Goal: Communication & Community: Connect with others

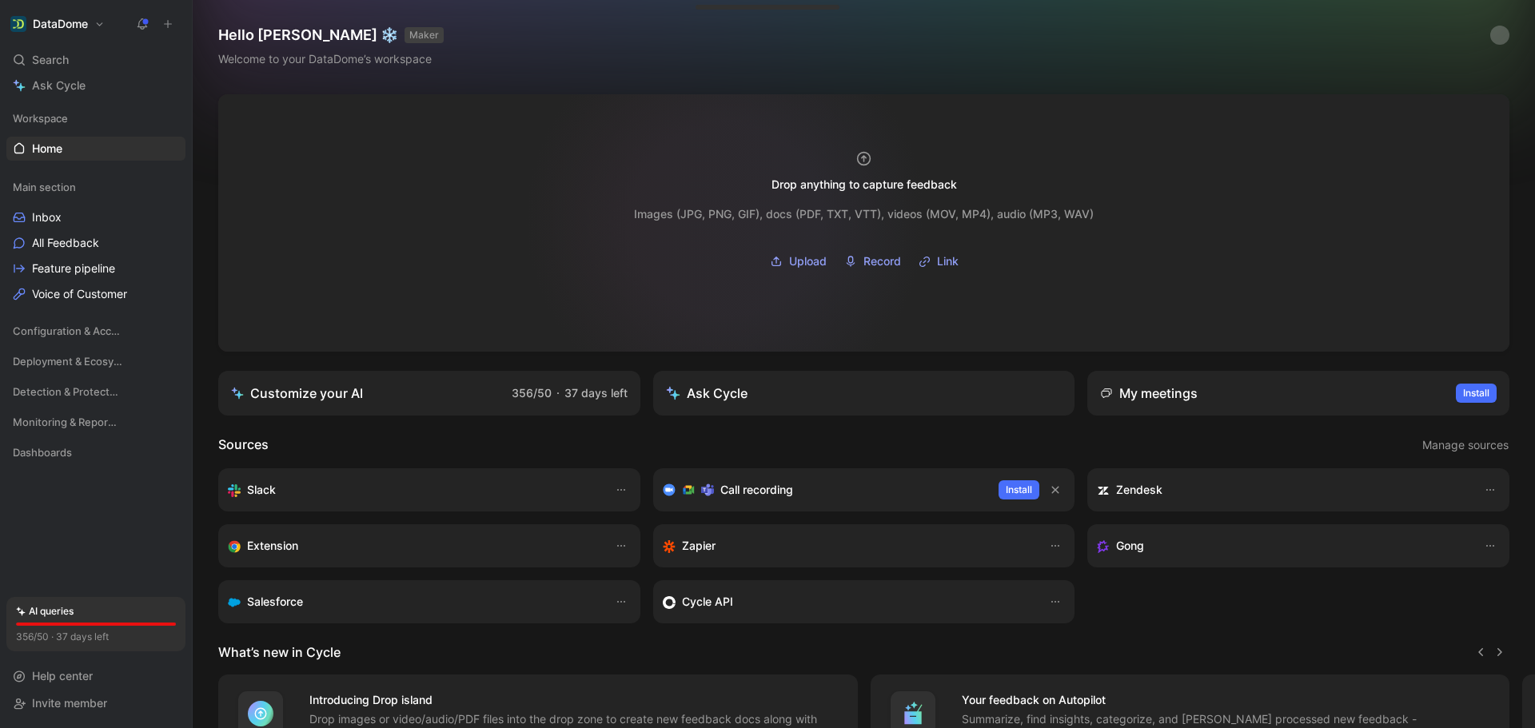
click at [726, 219] on div "Images (JPG, PNG, GIF), docs (PDF, TXT, VTT), videos (MOV, MP4), audio (MP3, WA…" at bounding box center [864, 214] width 460 height 19
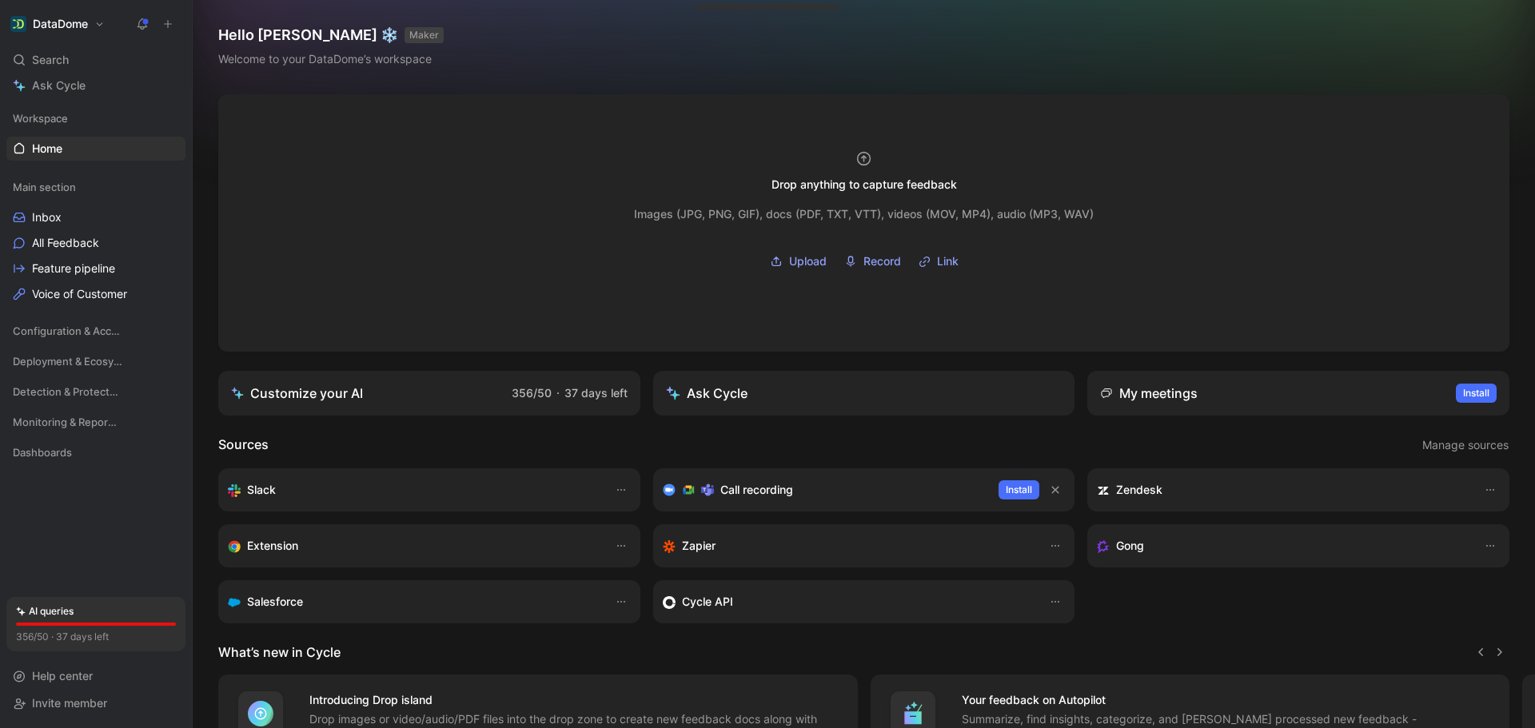
click at [160, 21] on button at bounding box center [168, 24] width 22 height 22
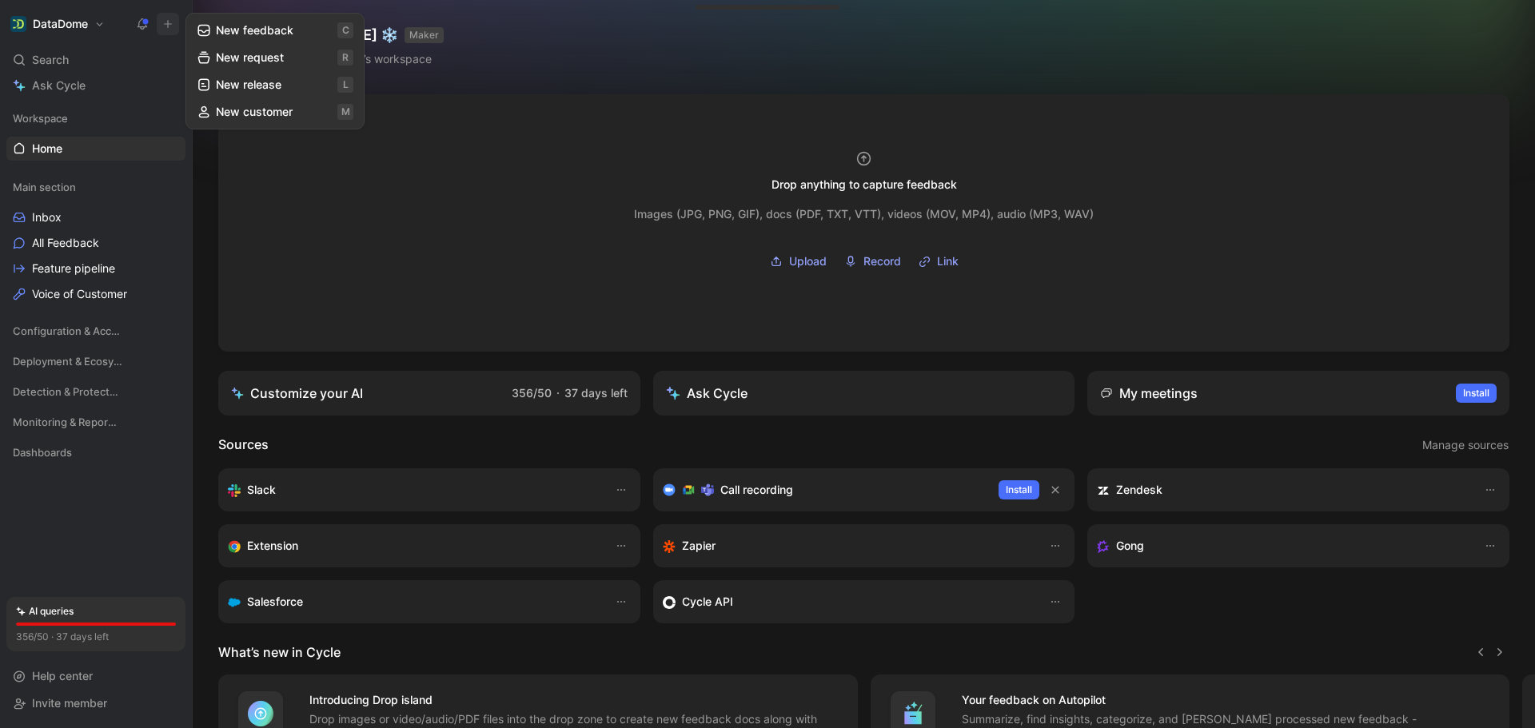
click at [292, 53] on button "New request r" at bounding box center [274, 57] width 171 height 27
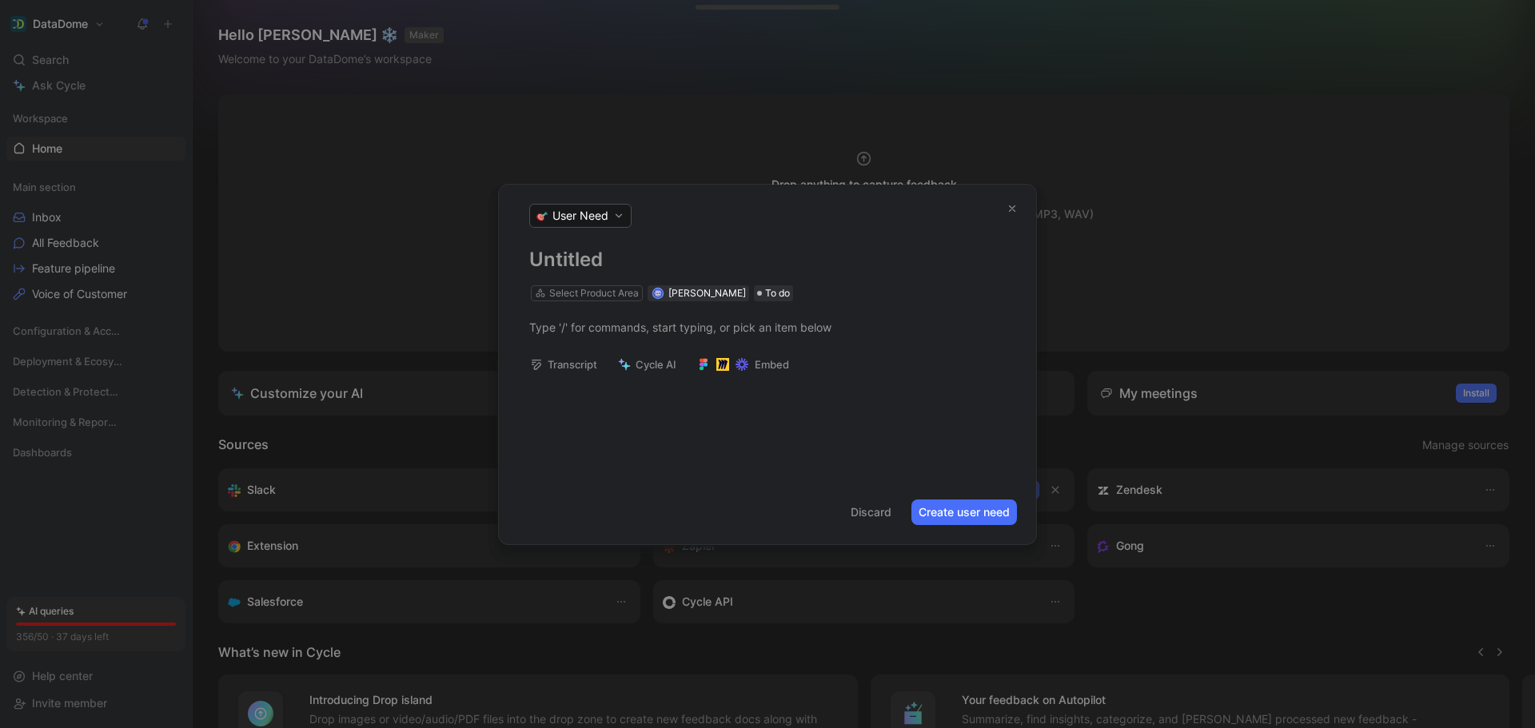
click at [564, 209] on span "User Need" at bounding box center [580, 216] width 56 height 16
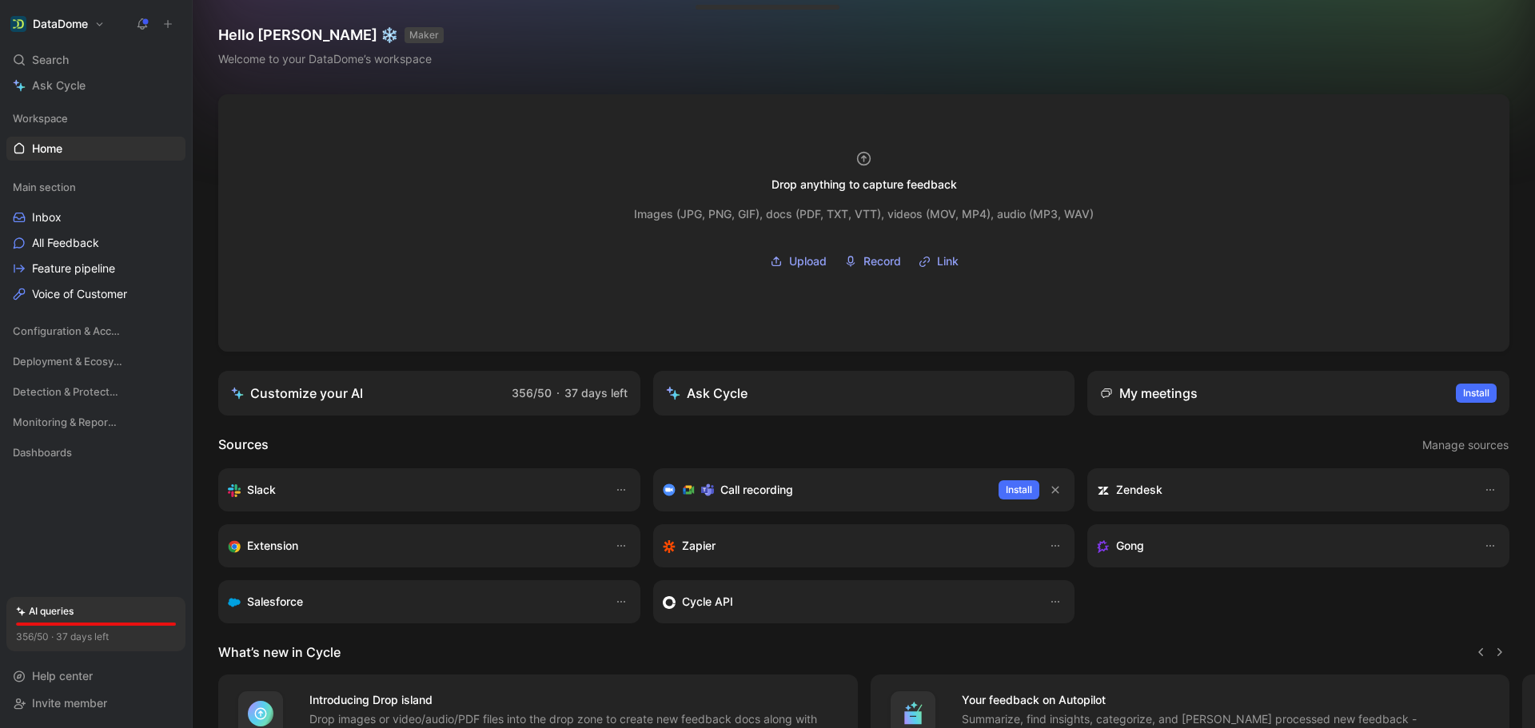
click at [171, 28] on icon at bounding box center [167, 23] width 11 height 11
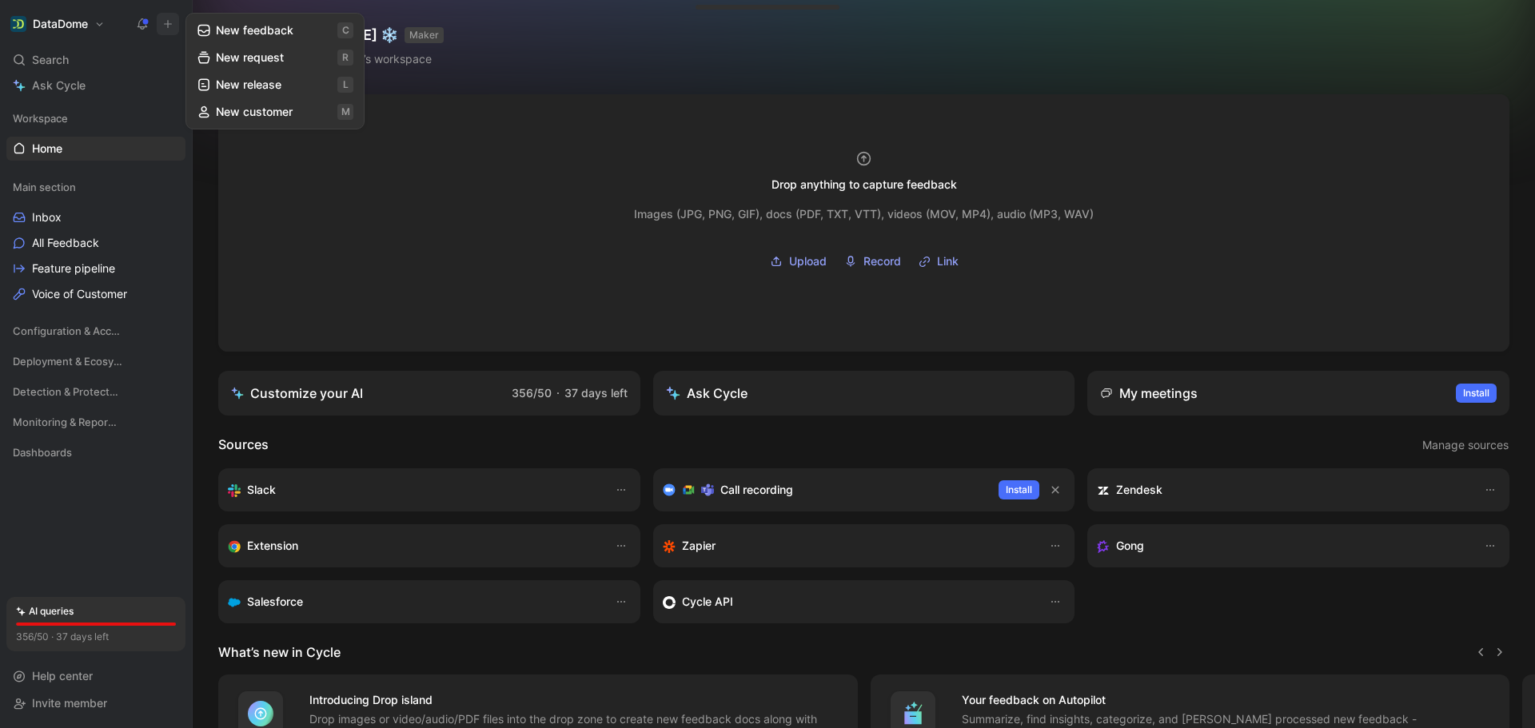
click at [241, 30] on button "New feedback c" at bounding box center [274, 30] width 171 height 27
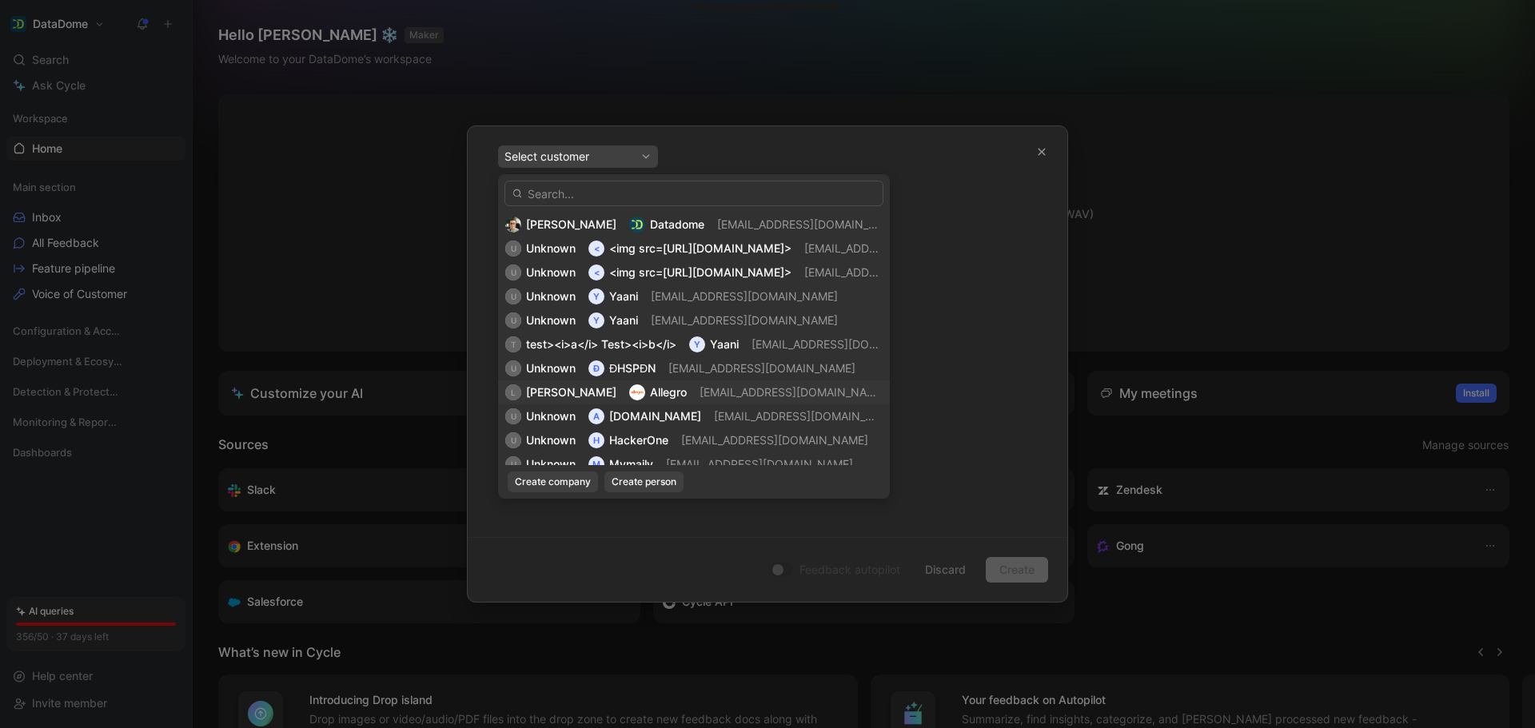
click at [674, 392] on div "[PERSON_NAME] Allegro [EMAIL_ADDRESS][DOMAIN_NAME]" at bounding box center [693, 392] width 377 height 19
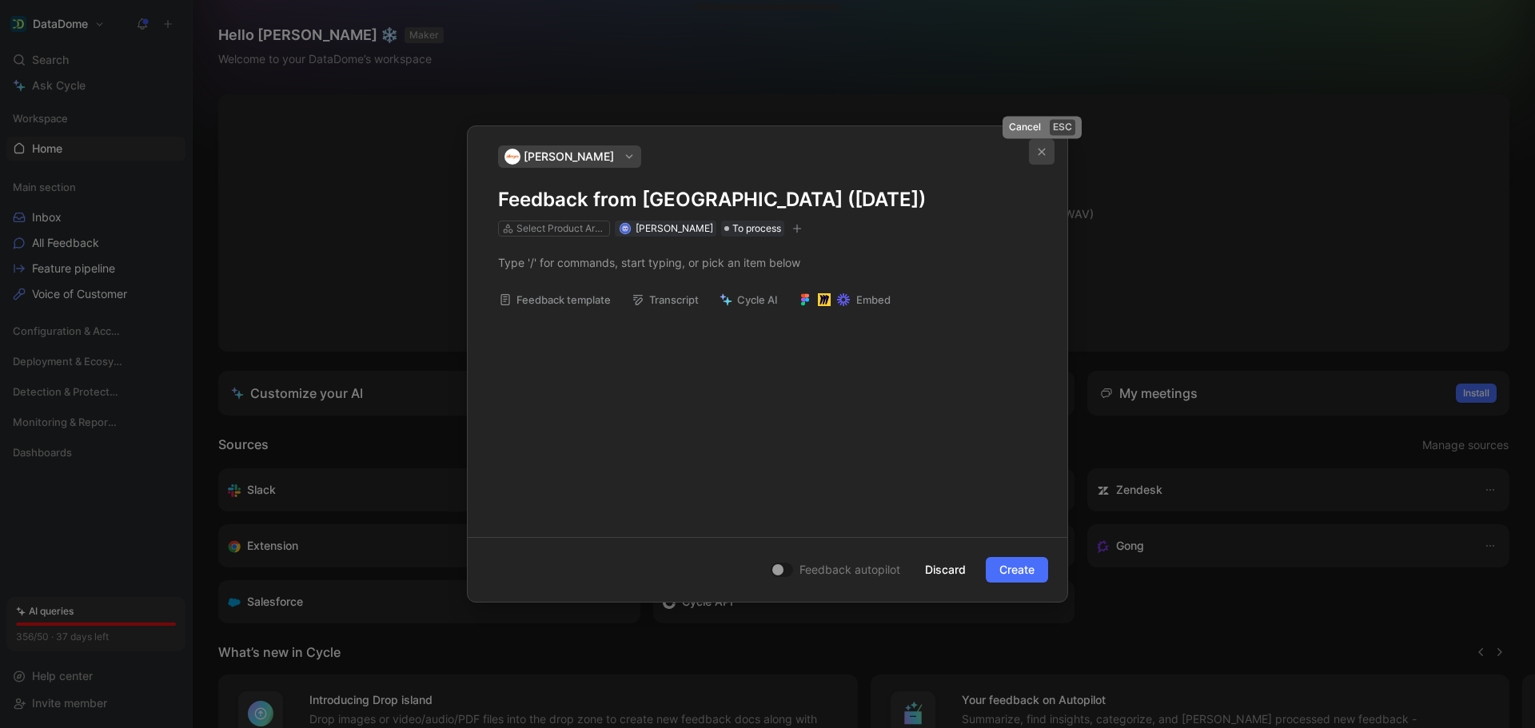
click at [1034, 147] on button "button" at bounding box center [1042, 152] width 26 height 26
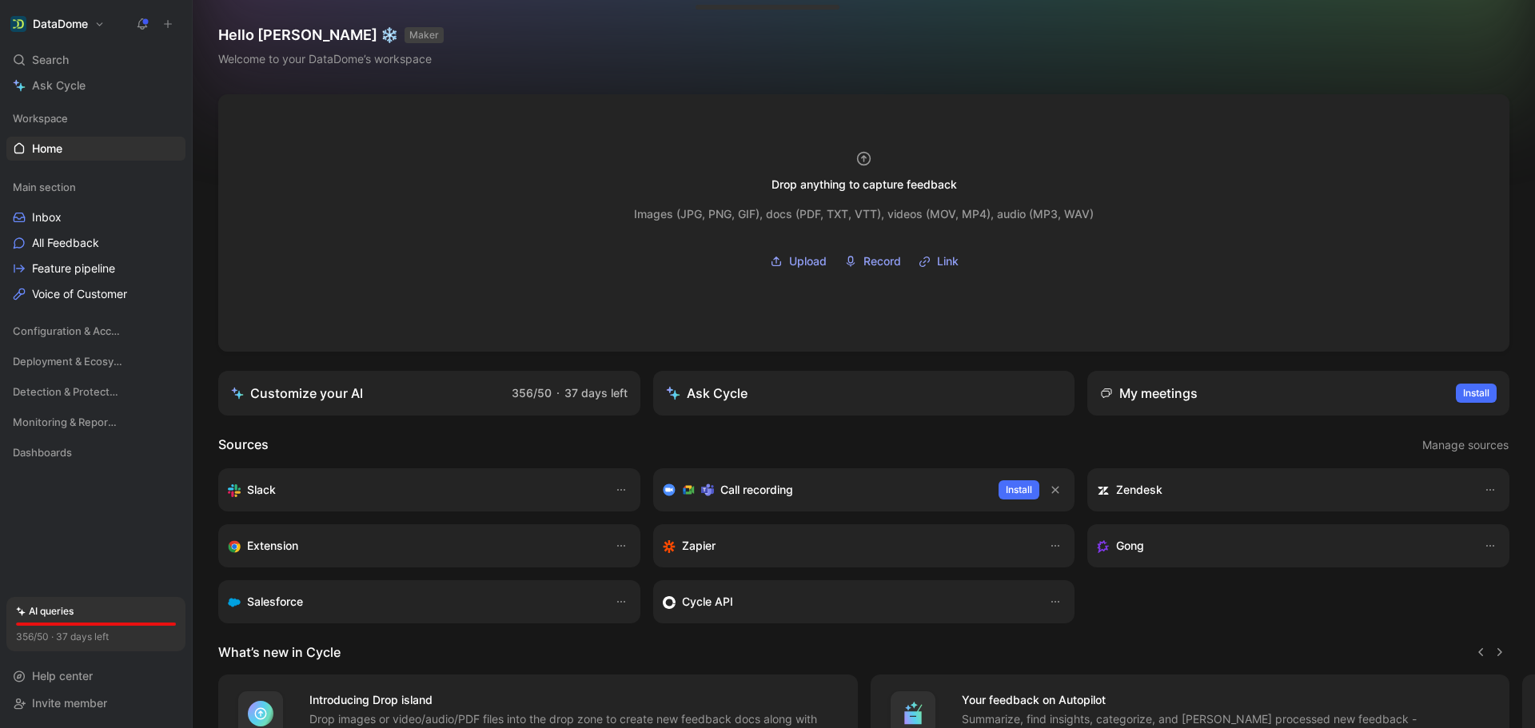
click at [506, 34] on div "Hello [PERSON_NAME] ❄️ MAKER Welcome to your DataDome’s workspace" at bounding box center [864, 47] width 1342 height 94
click at [678, 31] on div "Hello [PERSON_NAME] ❄️ MAKER Welcome to your DataDome’s workspace" at bounding box center [864, 47] width 1342 height 94
click at [1182, 50] on div "Hello [PERSON_NAME] ❄️ MAKER Welcome to your DataDome’s workspace" at bounding box center [864, 47] width 1342 height 94
click at [164, 20] on icon at bounding box center [167, 23] width 11 height 11
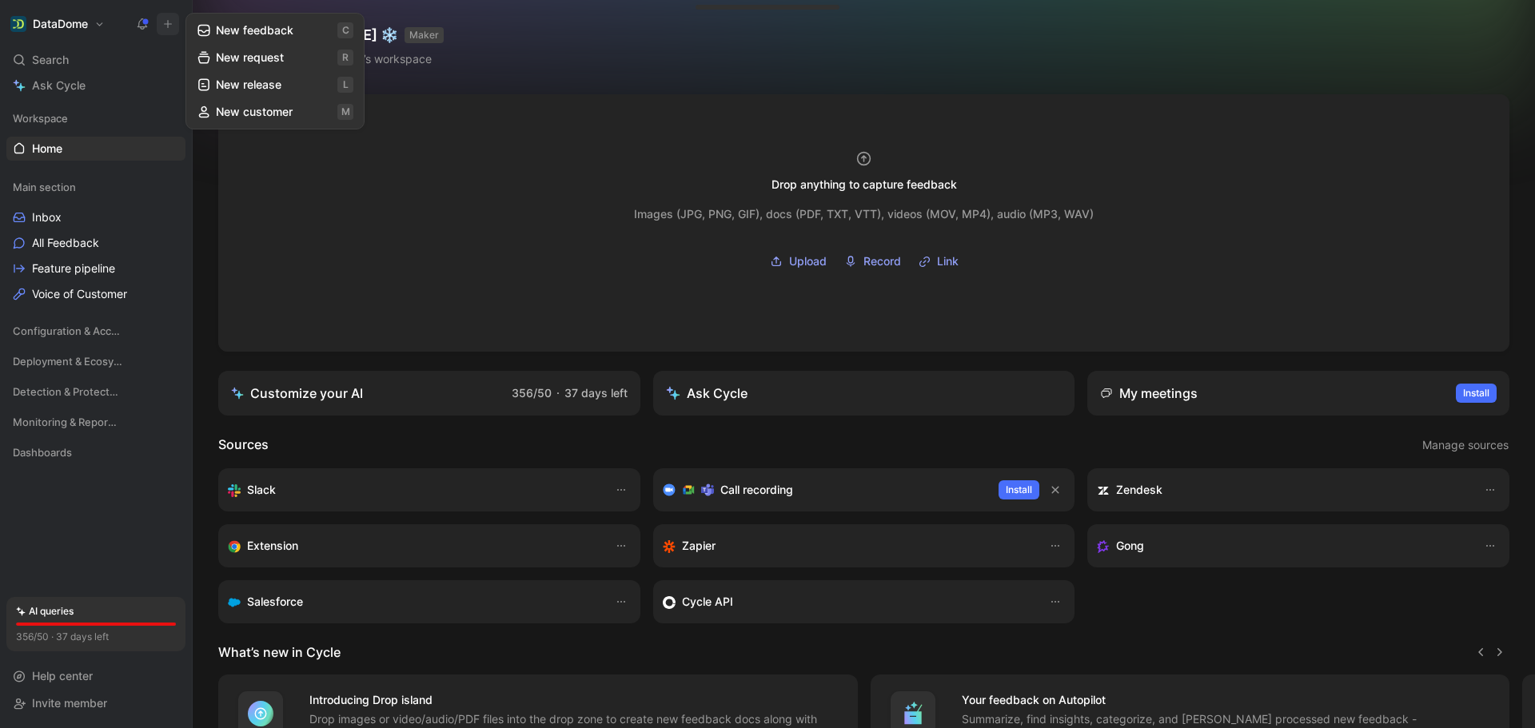
click at [256, 31] on button "New feedback c" at bounding box center [274, 30] width 171 height 27
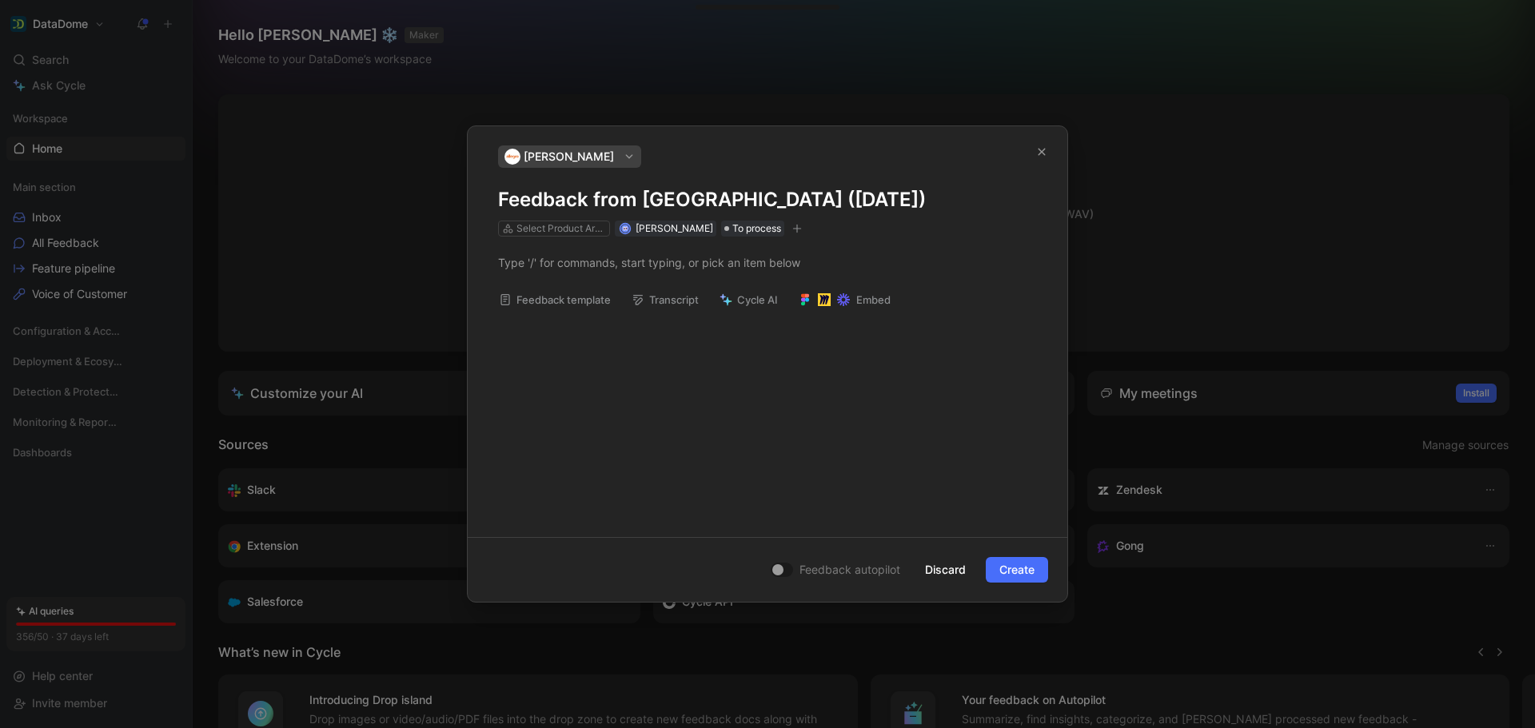
click at [560, 154] on span "[PERSON_NAME]" at bounding box center [569, 156] width 90 height 19
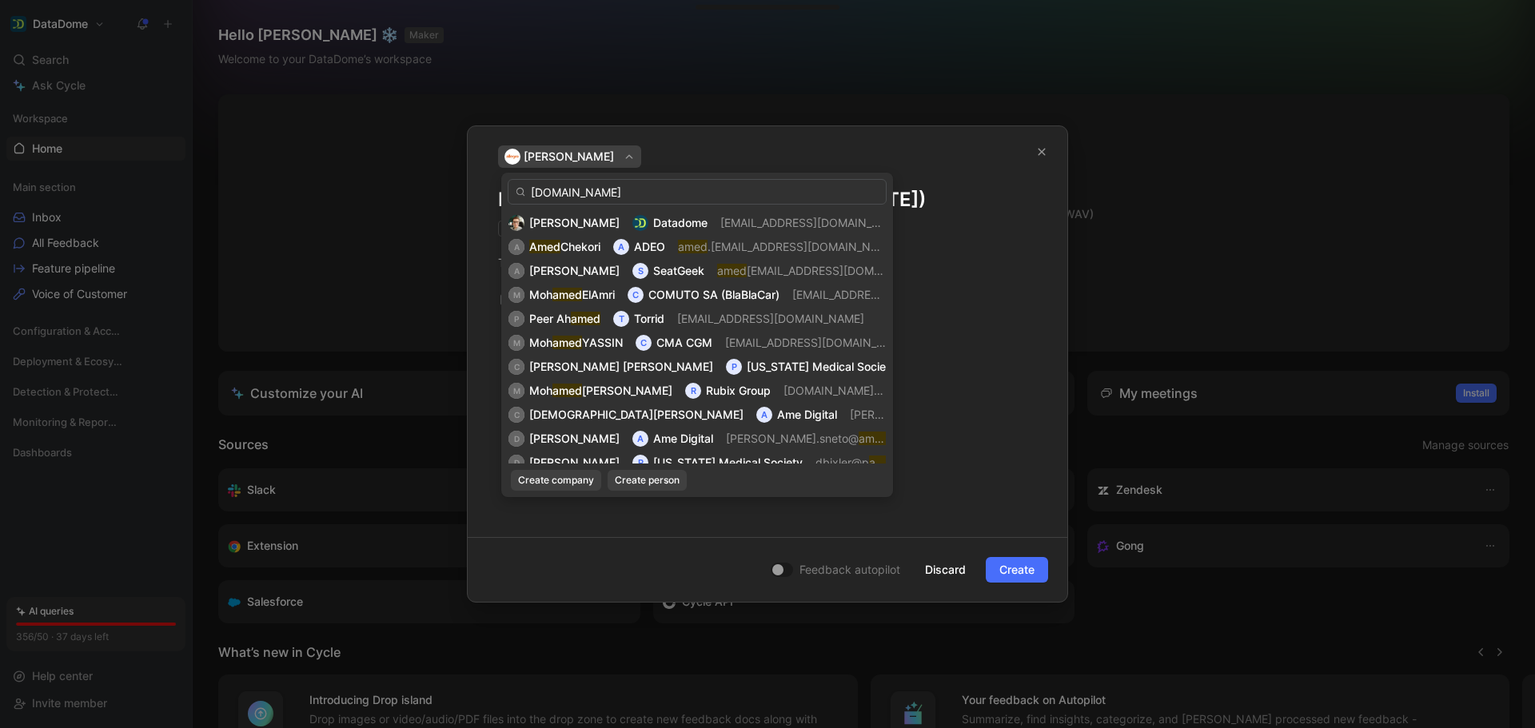
type input "amed.che"
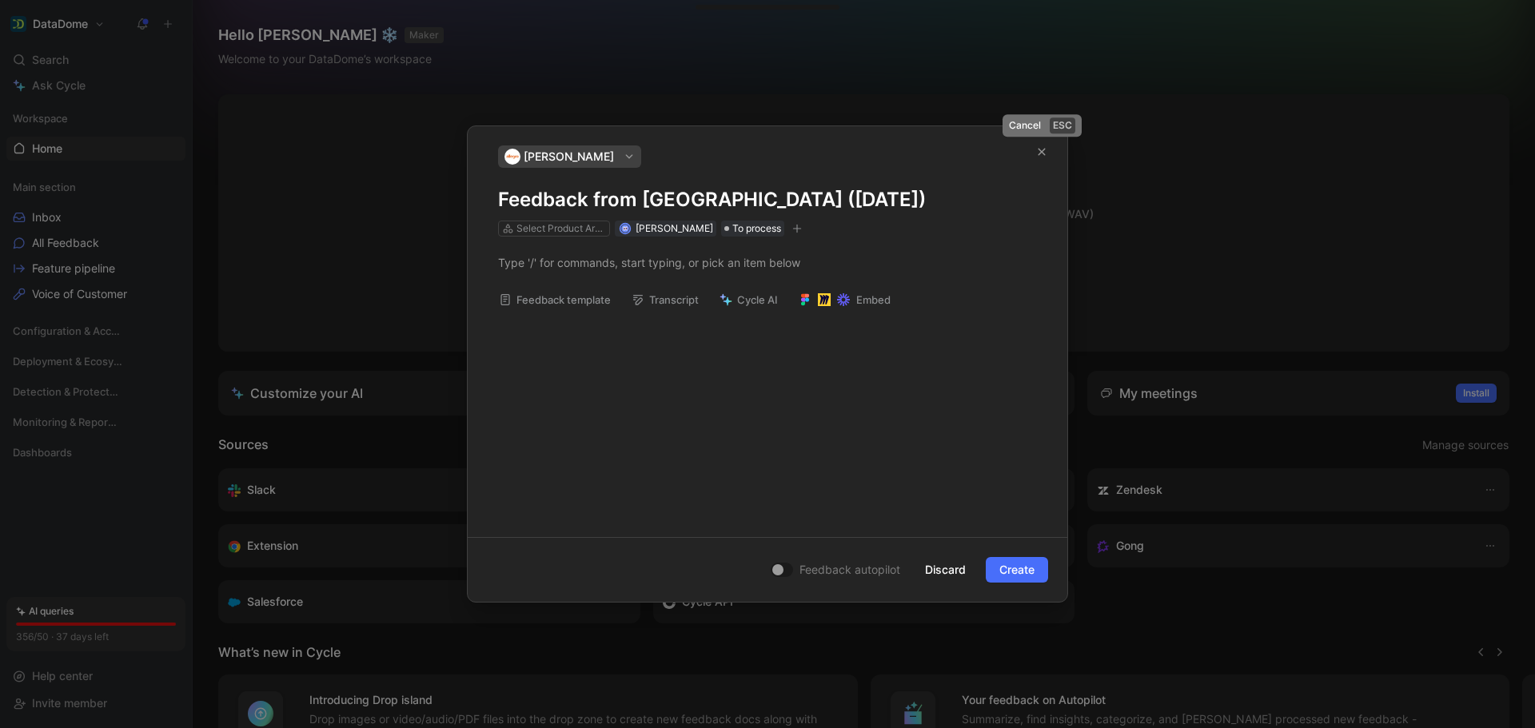
click at [1038, 151] on icon "button" at bounding box center [1042, 152] width 10 height 10
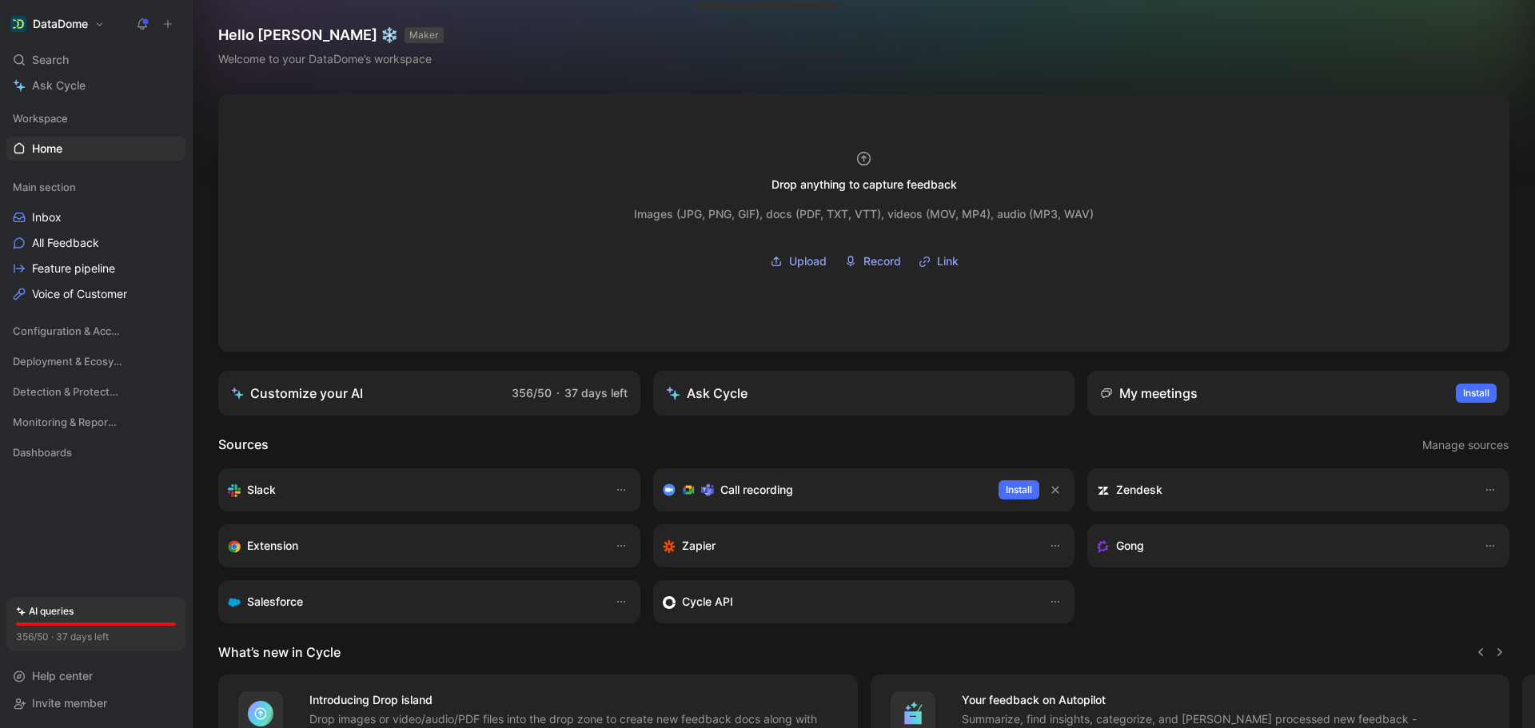
click at [169, 26] on icon at bounding box center [167, 23] width 11 height 11
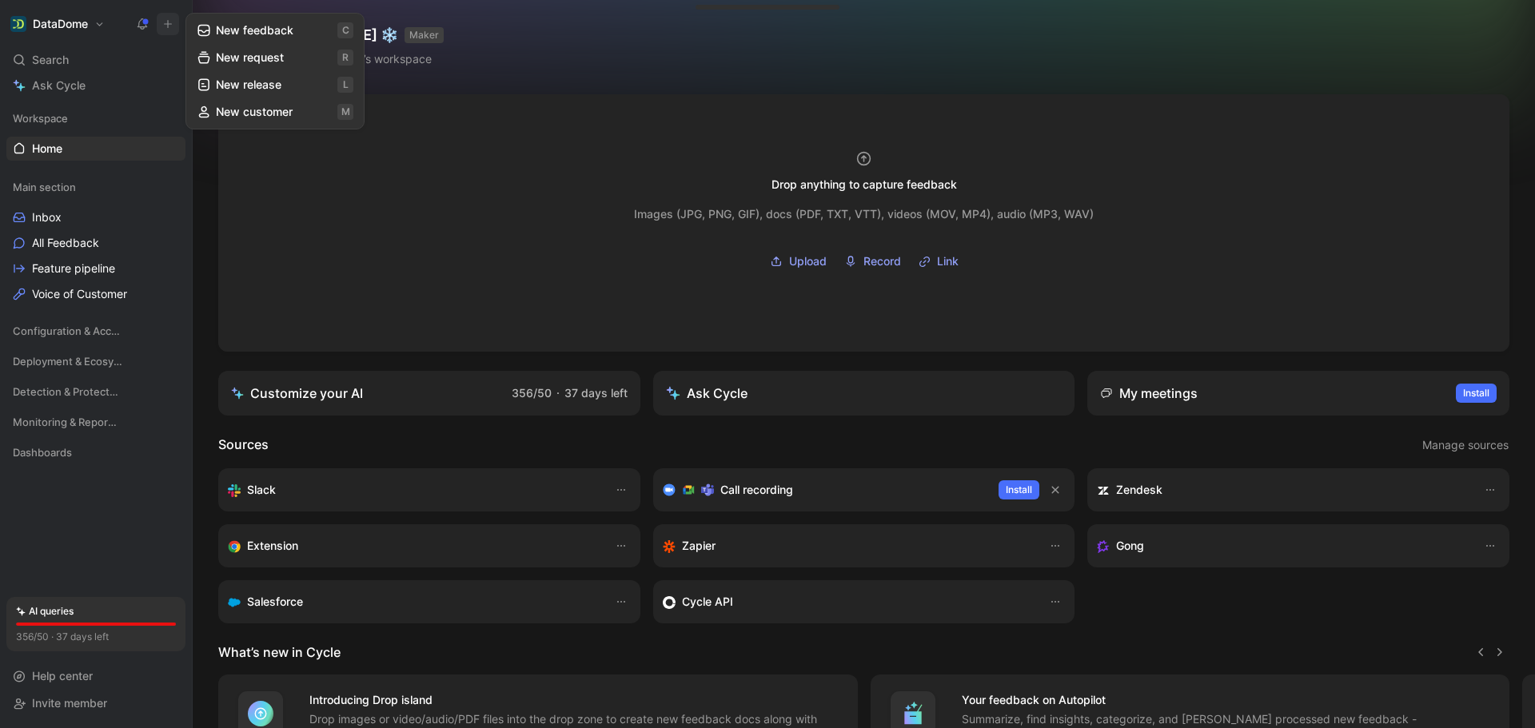
click at [249, 26] on button "New feedback c" at bounding box center [274, 30] width 171 height 27
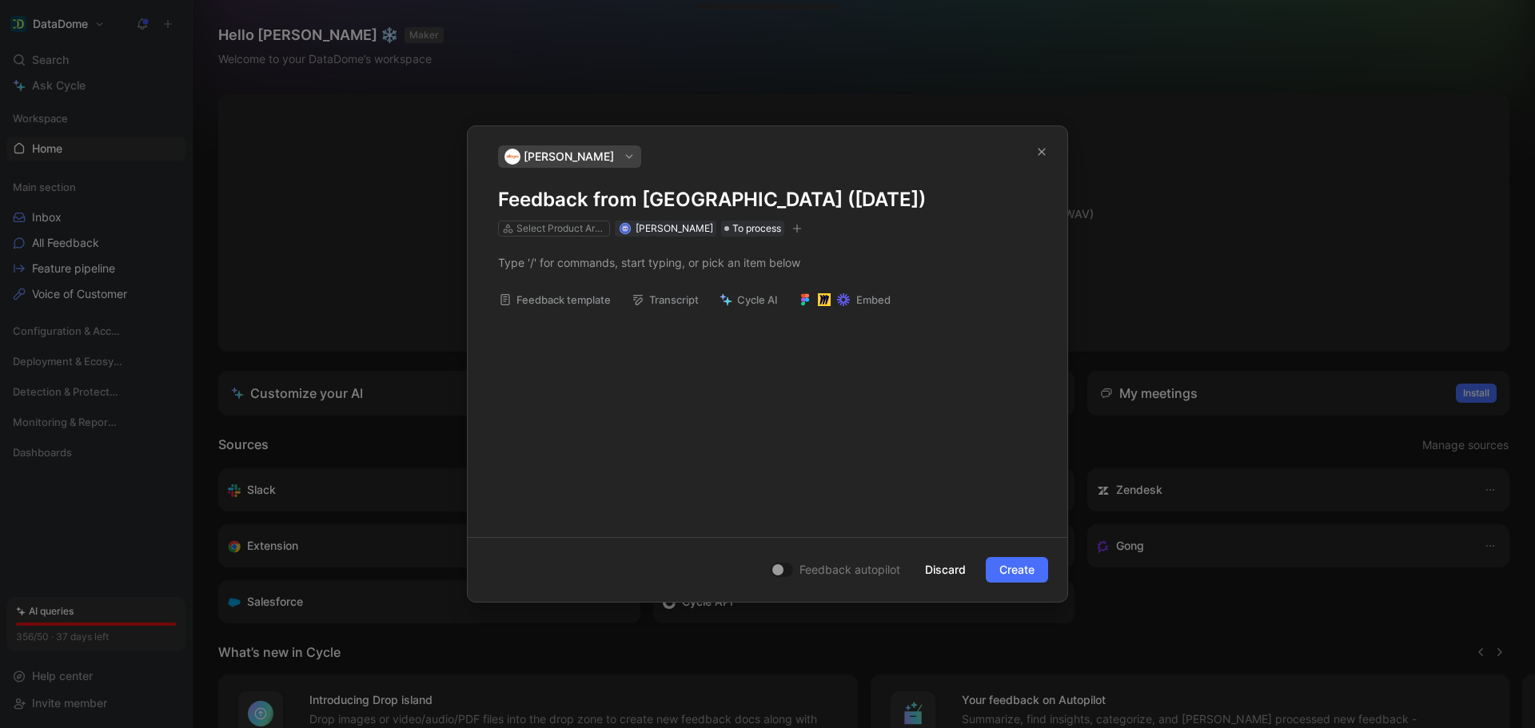
click at [574, 157] on span "[PERSON_NAME]" at bounding box center [569, 156] width 90 height 19
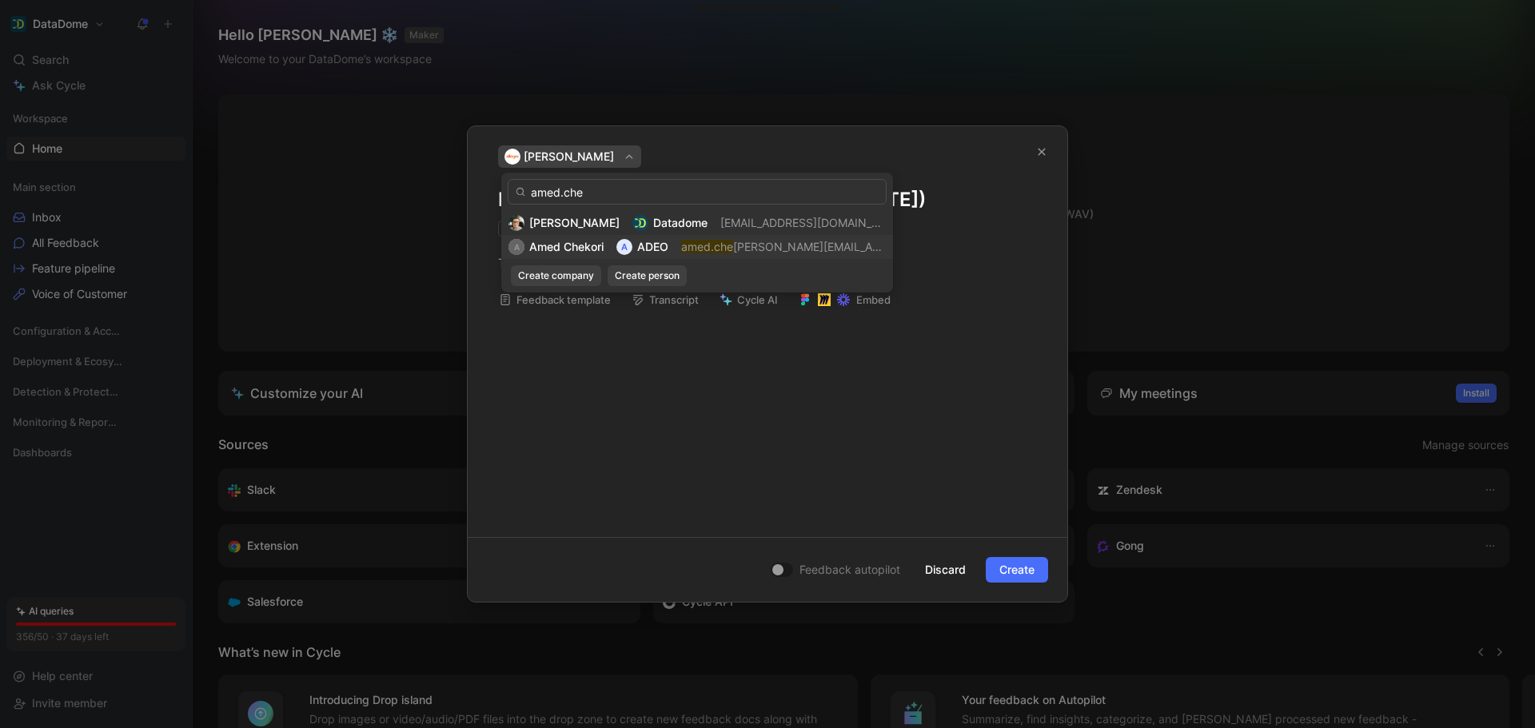
type input "amed.che"
click at [802, 245] on span "[PERSON_NAME][EMAIL_ADDRESS][DOMAIN_NAME]" at bounding box center [871, 247] width 277 height 14
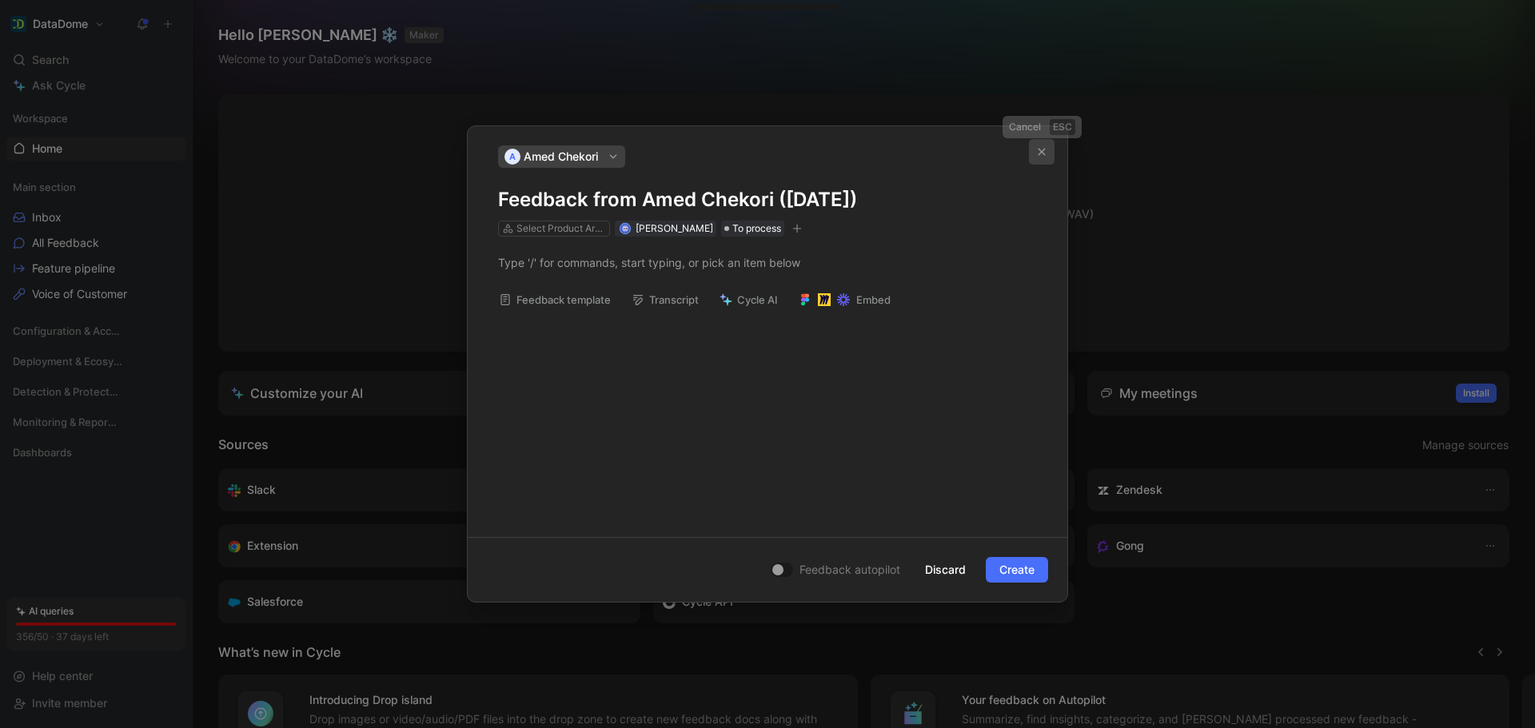
click at [1040, 155] on icon "button" at bounding box center [1042, 152] width 10 height 10
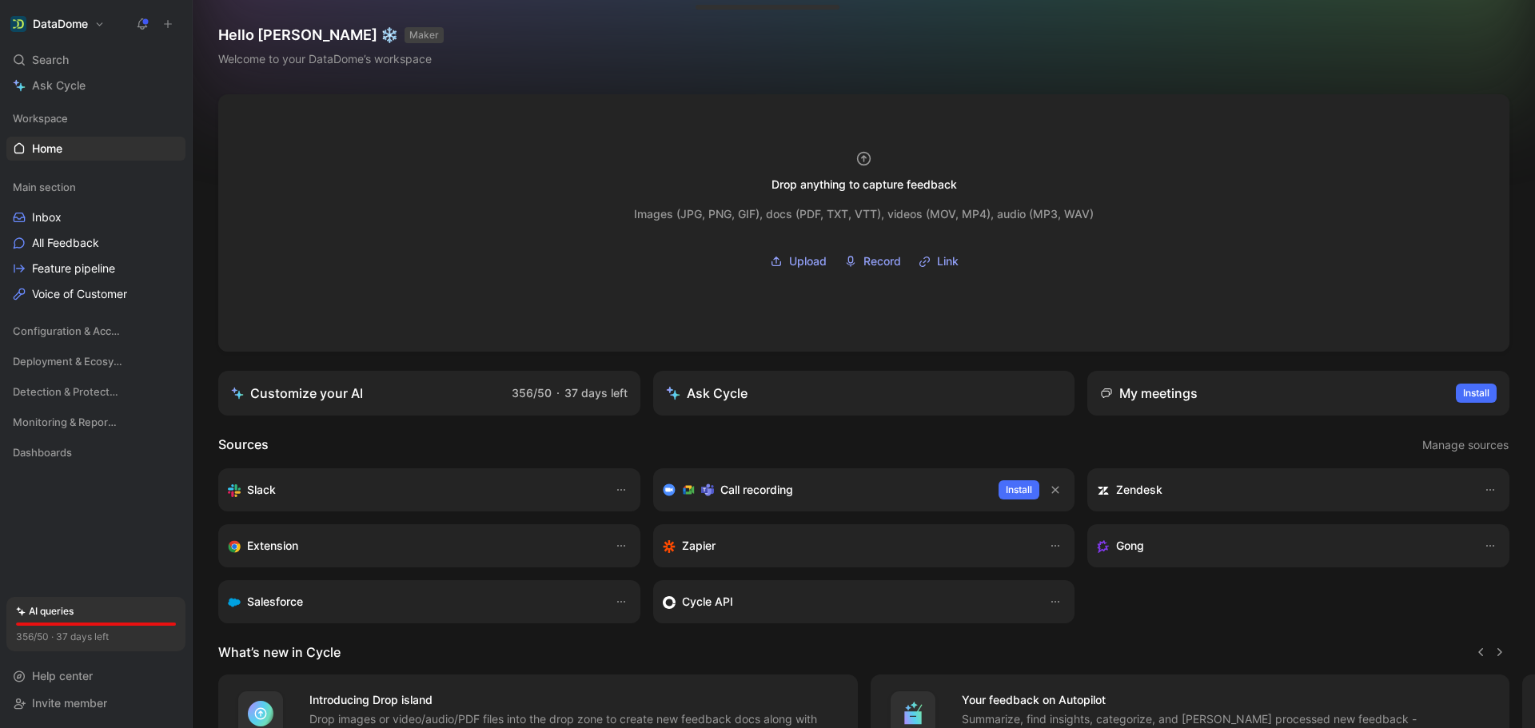
click at [174, 27] on button at bounding box center [168, 24] width 22 height 22
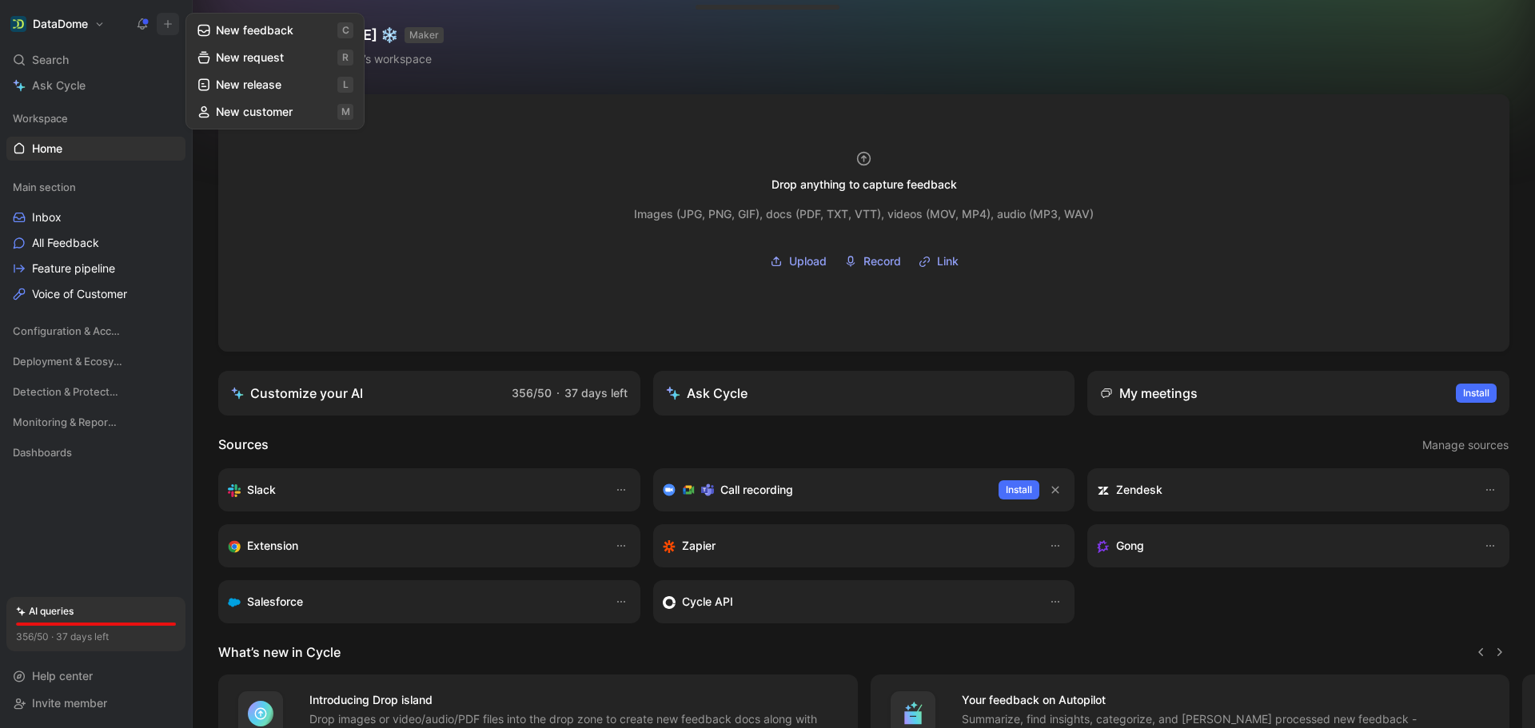
click at [264, 21] on button "New feedback c" at bounding box center [274, 30] width 171 height 27
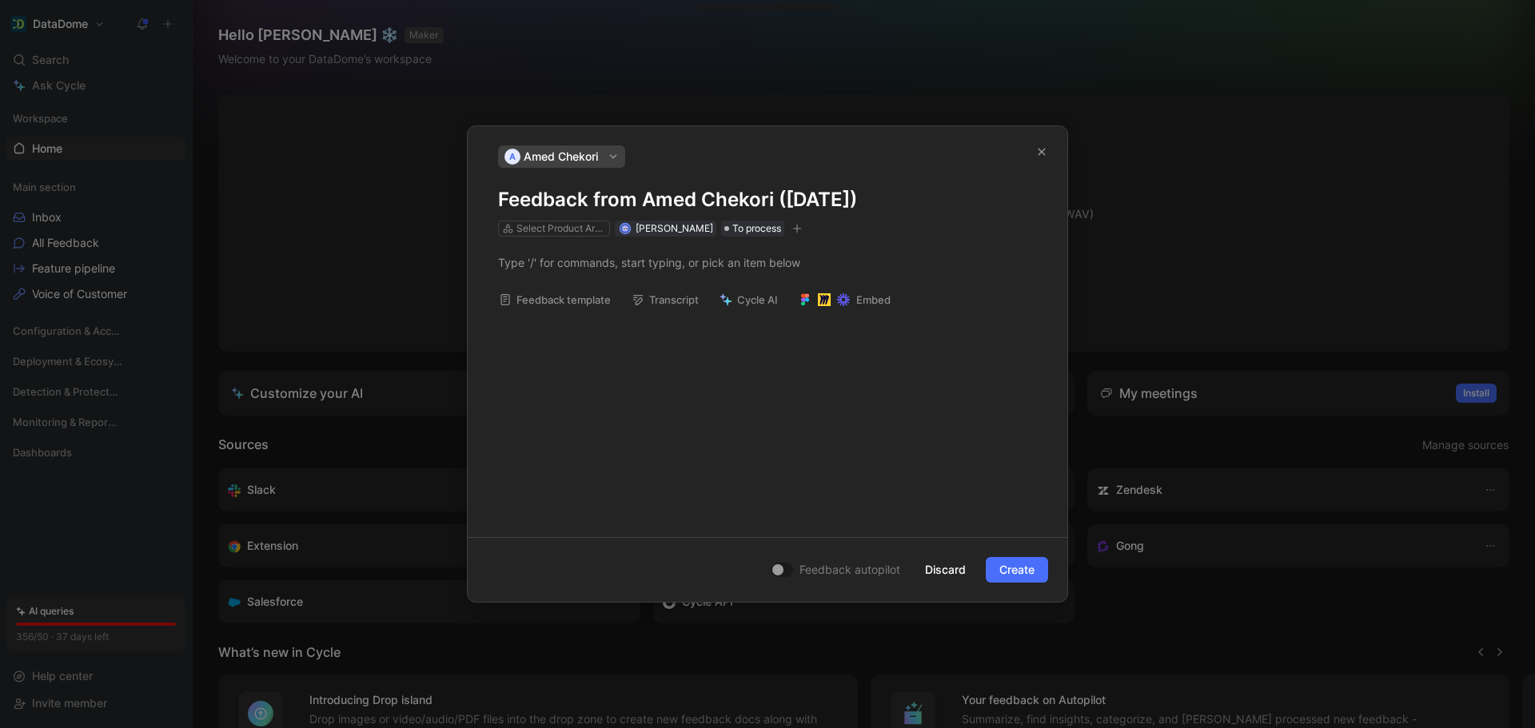
click at [606, 149] on div "A Amed Chekori" at bounding box center [561, 156] width 121 height 22
click at [618, 157] on icon "button" at bounding box center [612, 156] width 11 height 11
click at [935, 568] on span "Discard" at bounding box center [945, 569] width 41 height 19
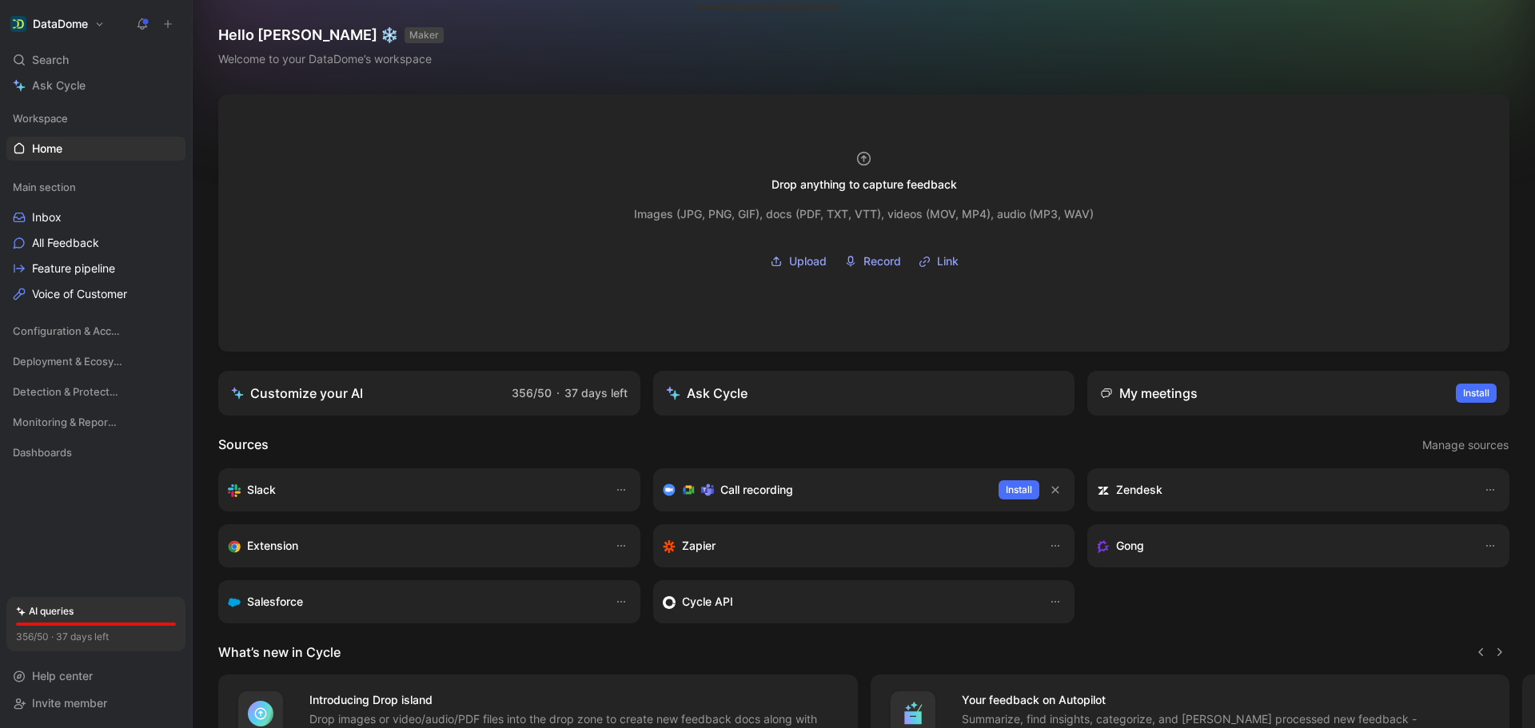
click at [164, 19] on icon at bounding box center [167, 23] width 11 height 11
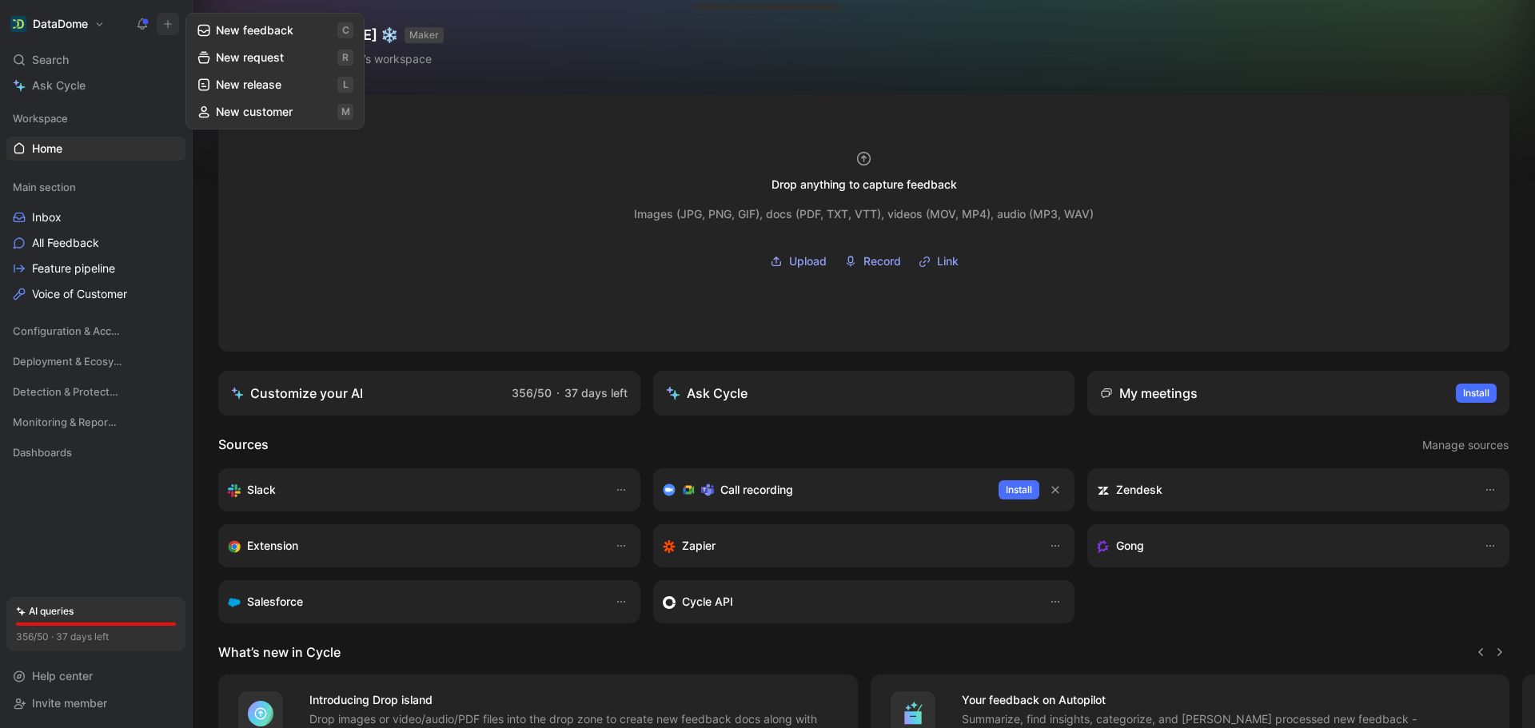
click at [236, 33] on button "New feedback c" at bounding box center [274, 30] width 171 height 27
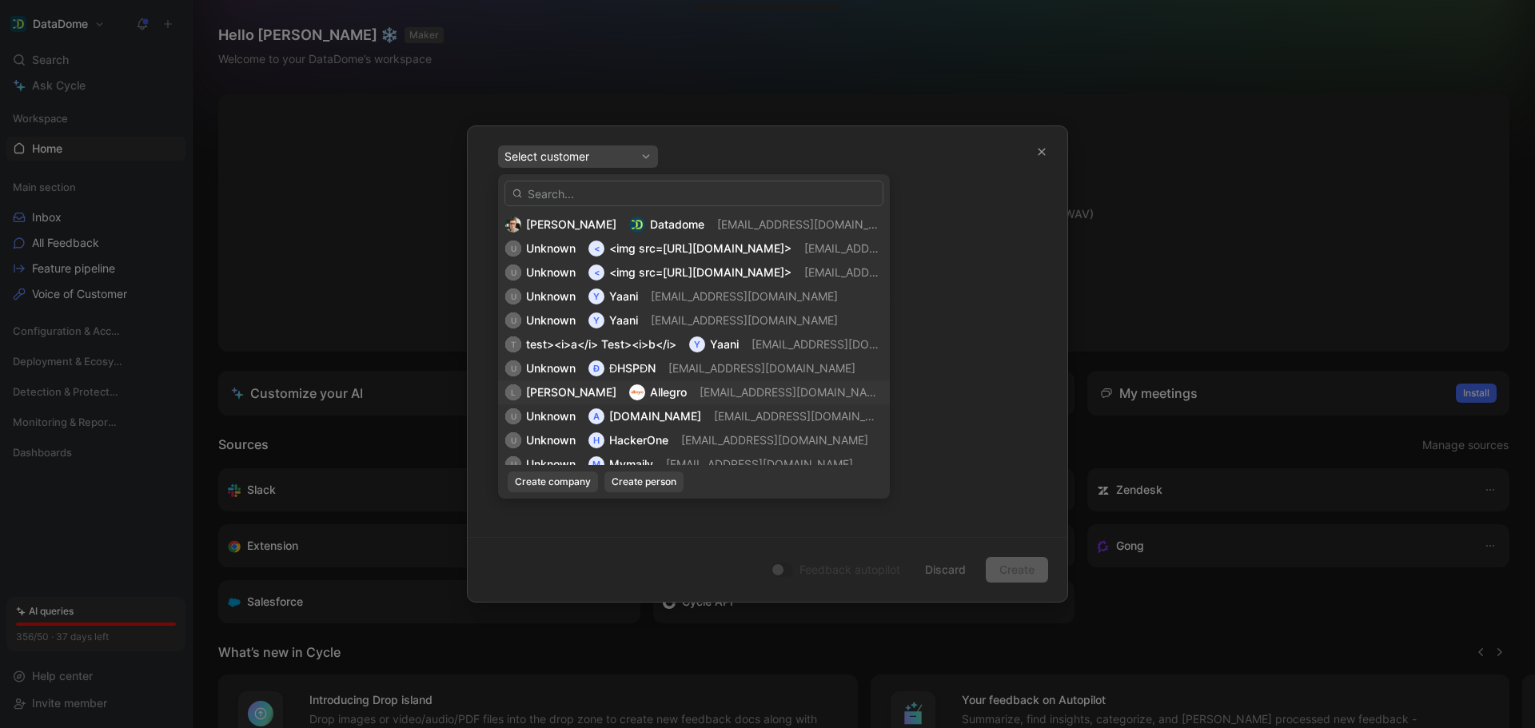
click at [711, 394] on span "[EMAIL_ADDRESS][DOMAIN_NAME]" at bounding box center [792, 392] width 187 height 14
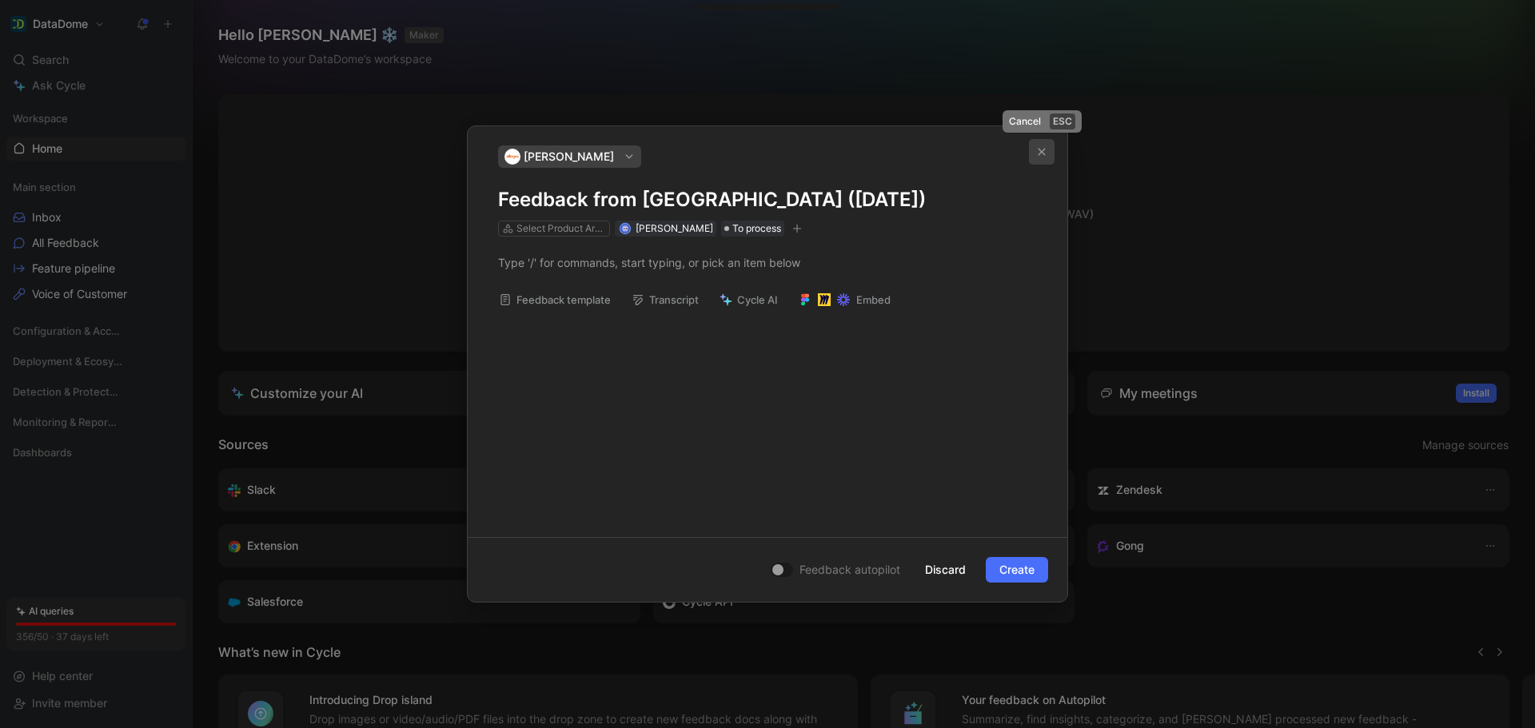
click at [1046, 153] on button "button" at bounding box center [1042, 152] width 26 height 26
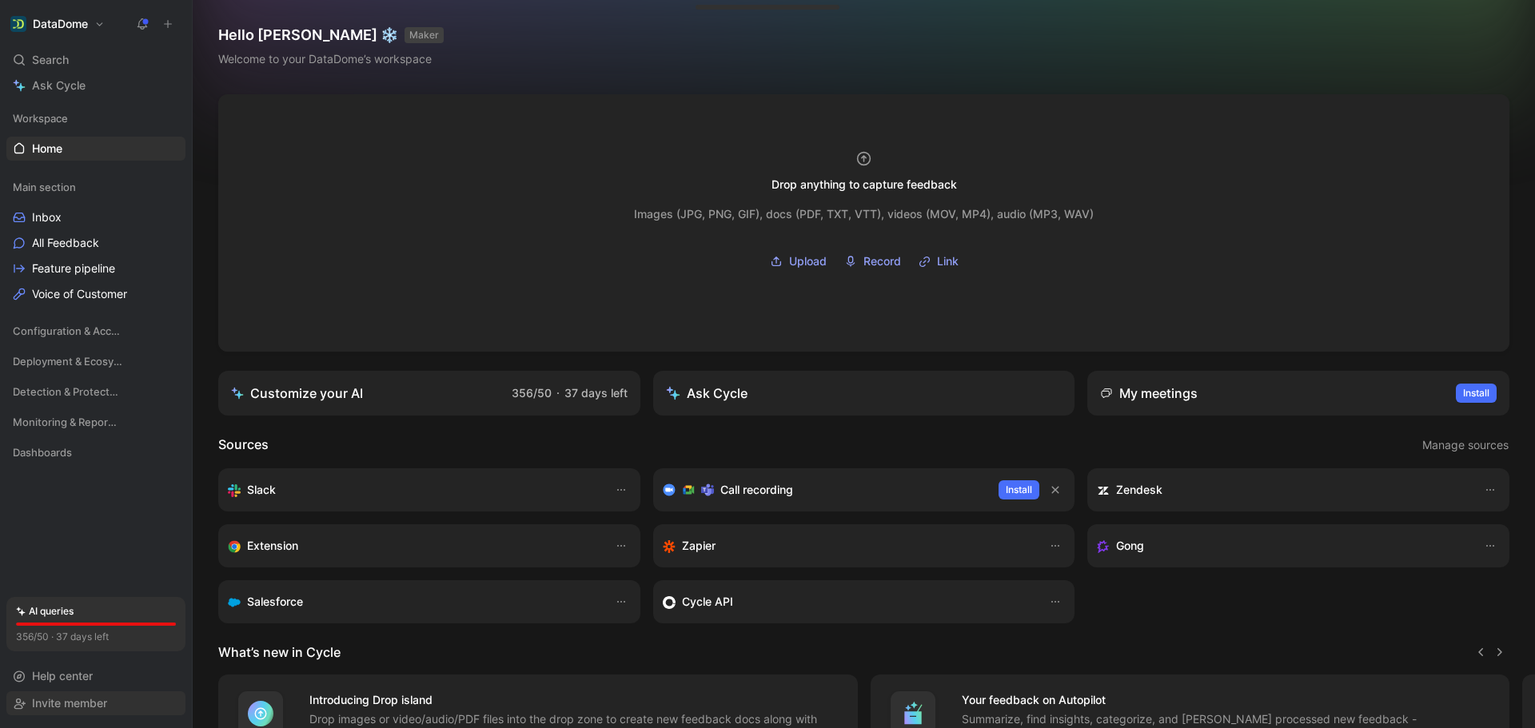
click at [75, 698] on span "Invite member" at bounding box center [69, 703] width 75 height 14
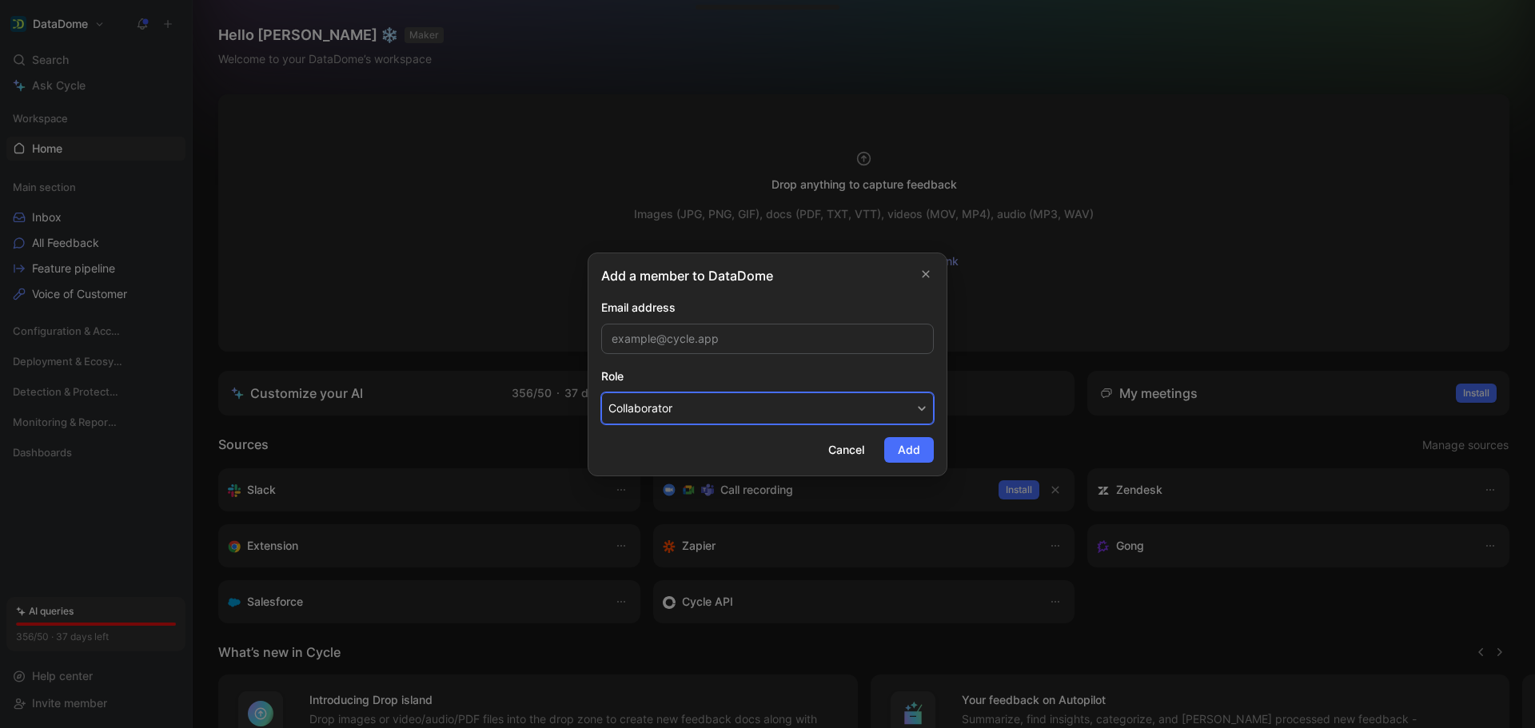
click at [822, 412] on button "Collaborator" at bounding box center [767, 408] width 333 height 32
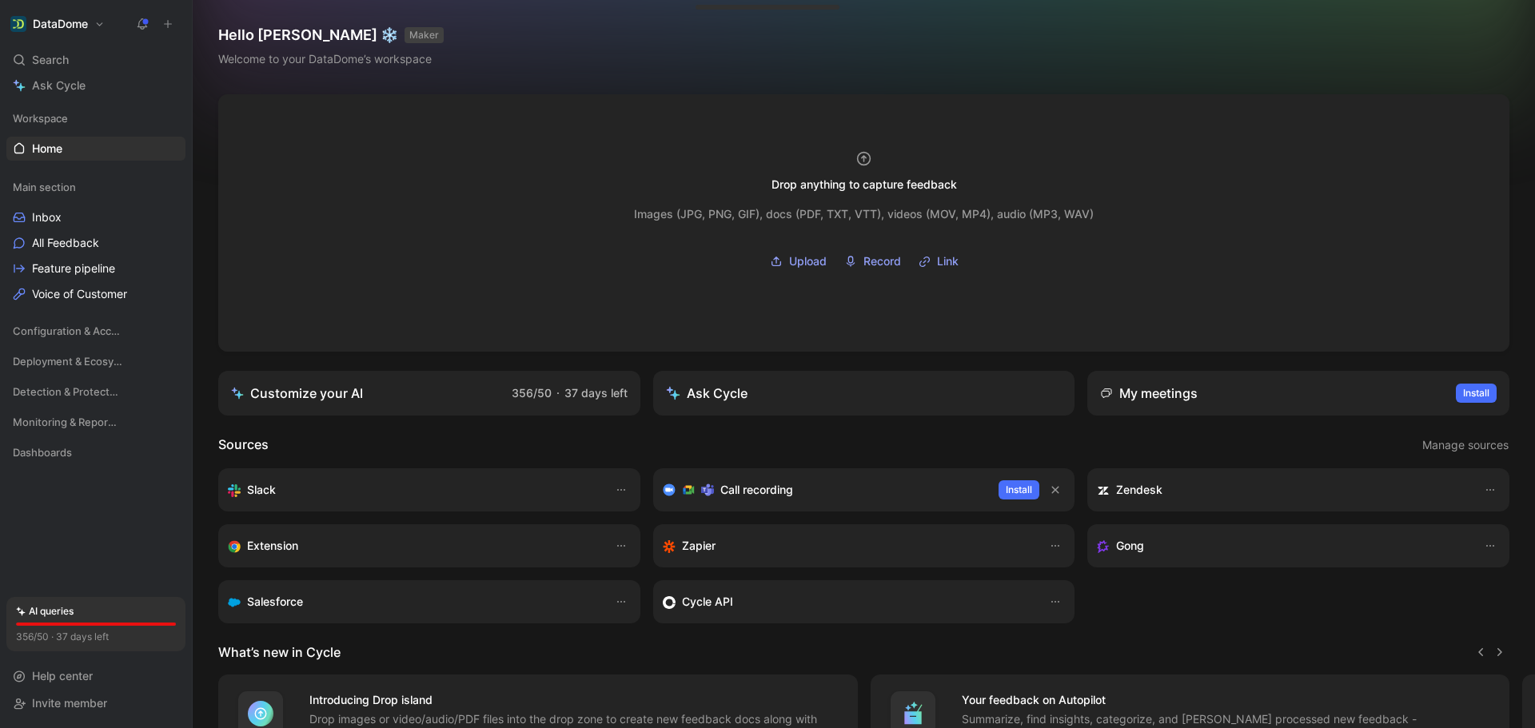
click at [102, 22] on button "DataDome" at bounding box center [57, 24] width 102 height 22
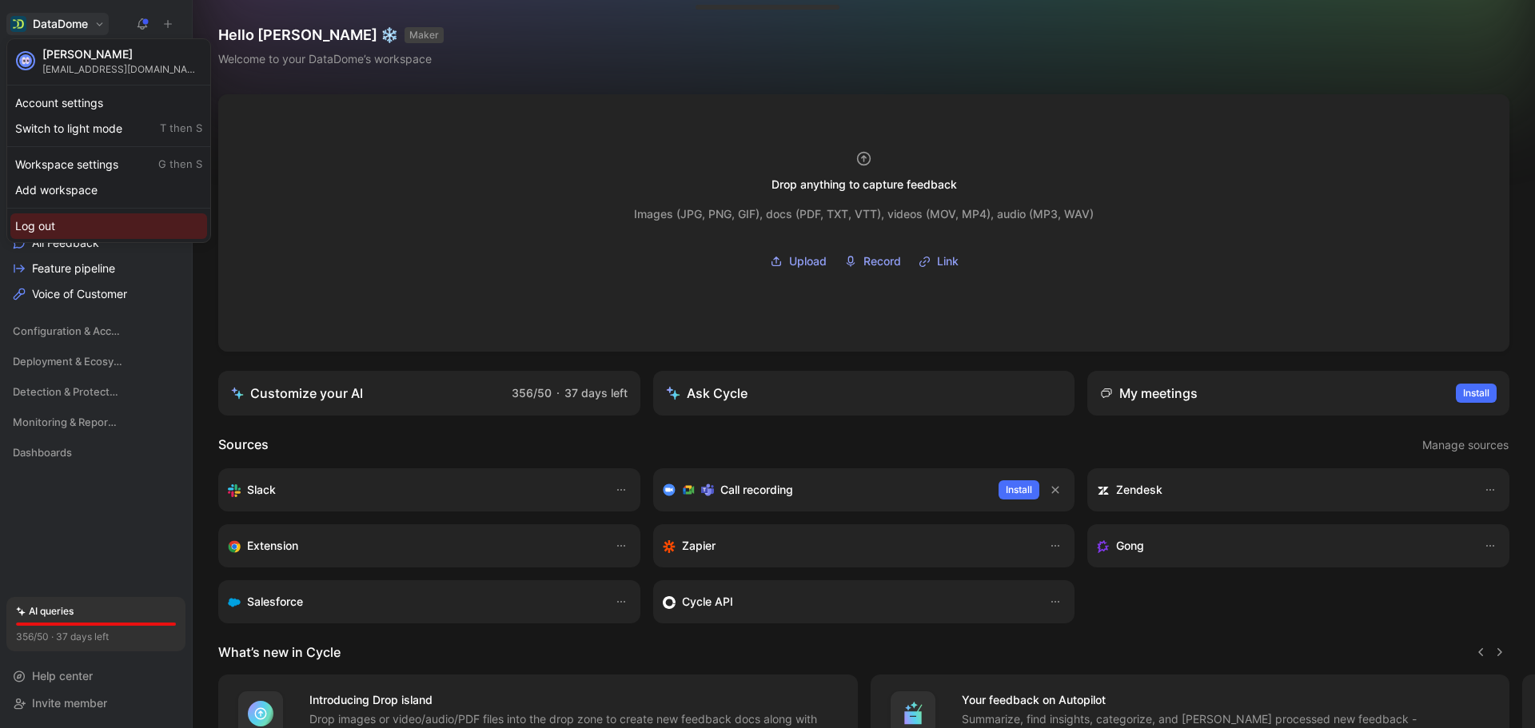
click at [62, 225] on div "Log out" at bounding box center [108, 226] width 197 height 26
